Goal: Task Accomplishment & Management: Use online tool/utility

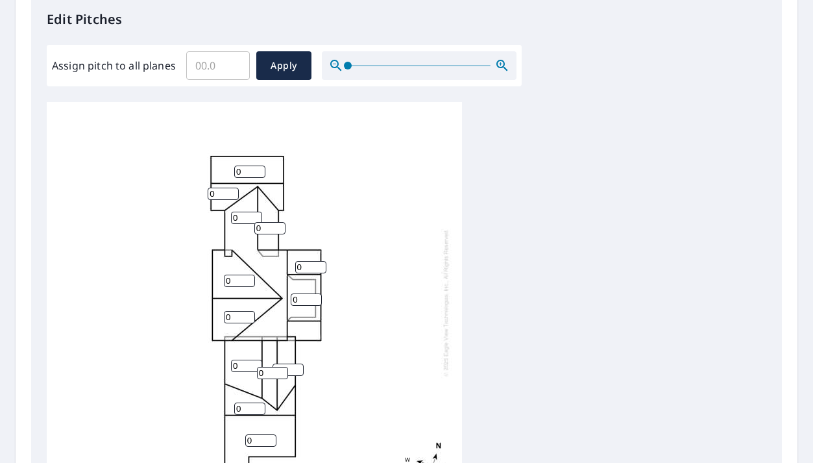
scroll to position [360, 0]
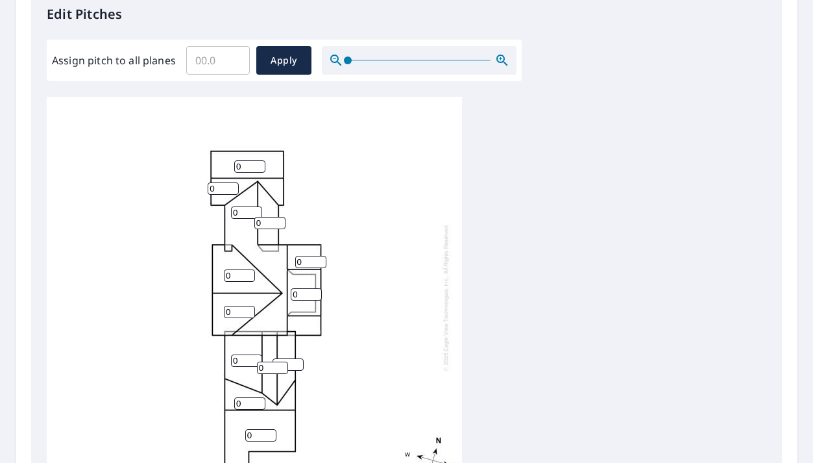
click at [223, 58] on input "Assign pitch to all planes" at bounding box center [218, 60] width 64 height 36
click at [212, 58] on input "Assign pitch to all planes" at bounding box center [218, 60] width 64 height 36
type input "6"
click at [275, 58] on span "Apply" at bounding box center [284, 61] width 34 height 16
type input "6"
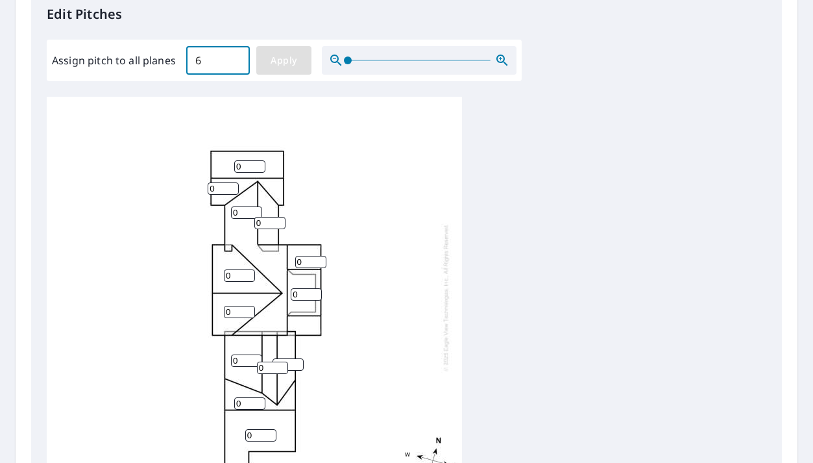
type input "6"
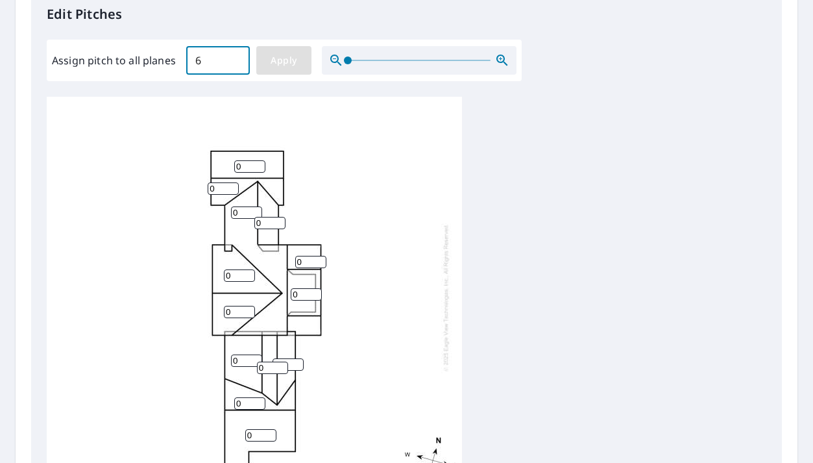
type input "6"
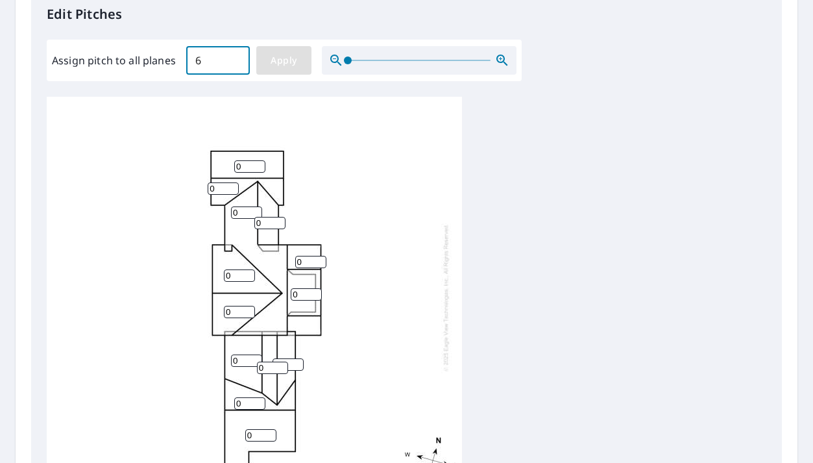
type input "6"
click at [278, 63] on span "Apply" at bounding box center [284, 61] width 34 height 16
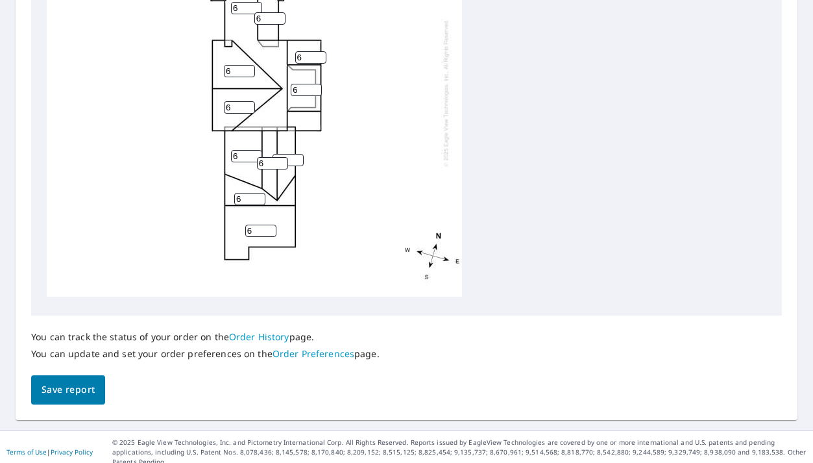
scroll to position [0, 0]
click at [90, 387] on span "Save report" at bounding box center [68, 390] width 53 height 16
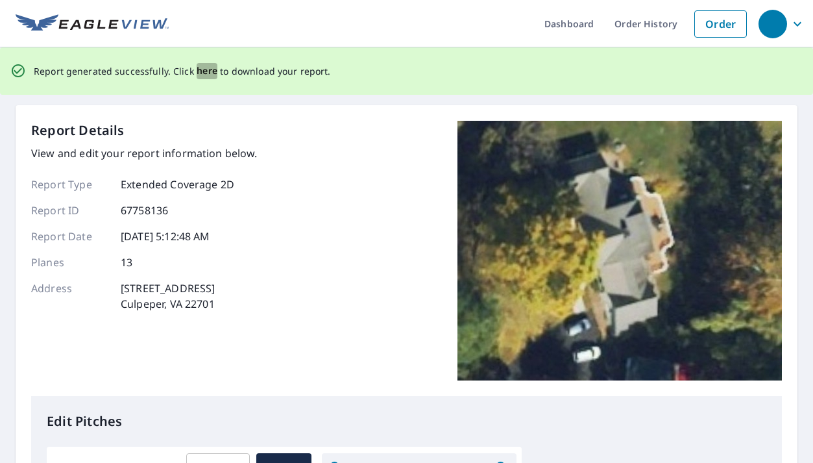
click at [197, 68] on span "here" at bounding box center [207, 71] width 21 height 16
